Goal: Book appointment/travel/reservation

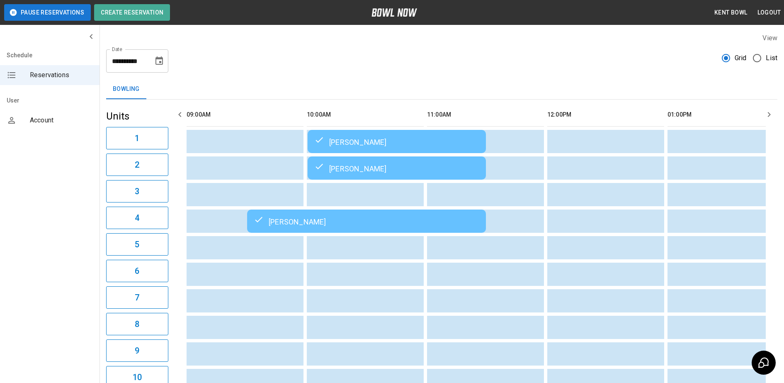
scroll to position [0, 722]
